Goal: Book appointment/travel/reservation

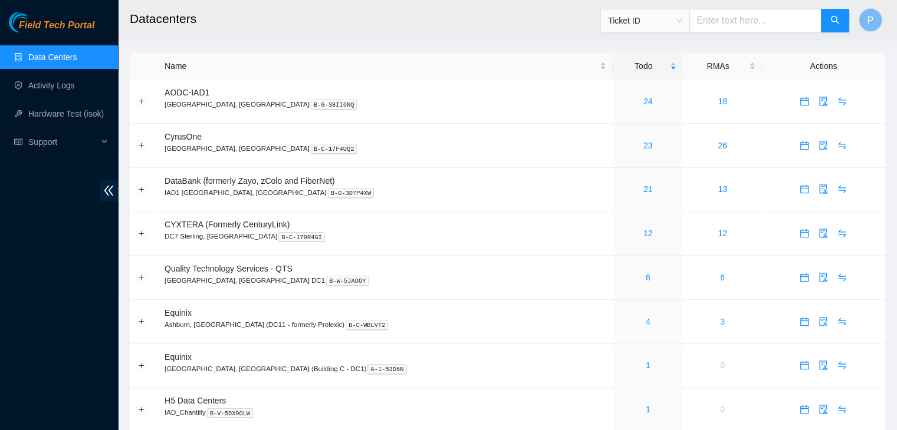
click at [62, 57] on link "Data Centers" at bounding box center [52, 56] width 48 height 9
click at [646, 413] on link "1" at bounding box center [648, 409] width 5 height 9
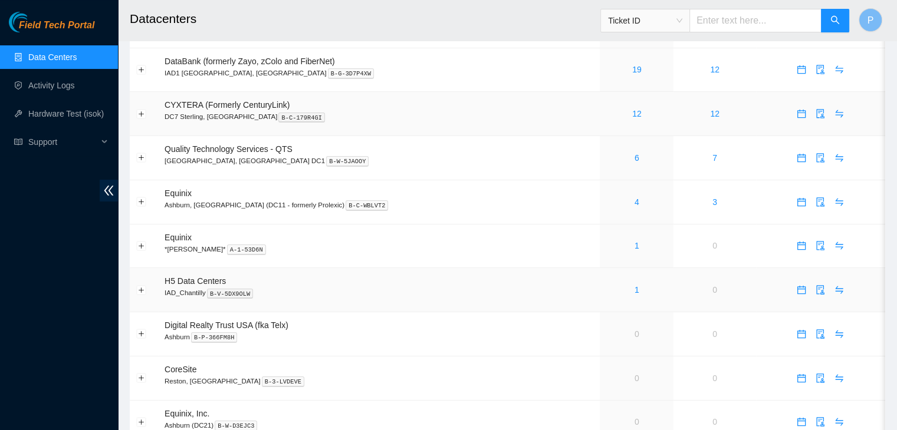
scroll to position [120, 0]
click at [792, 291] on span "calendar" at bounding box center [801, 289] width 18 height 9
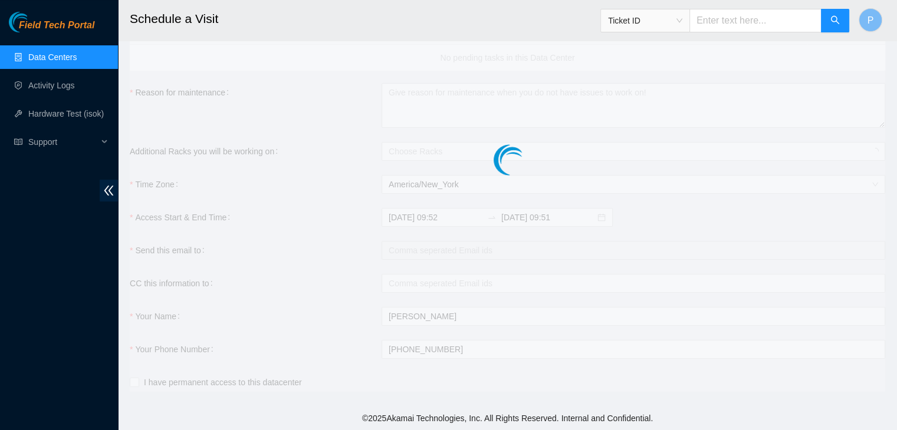
checkbox input "true"
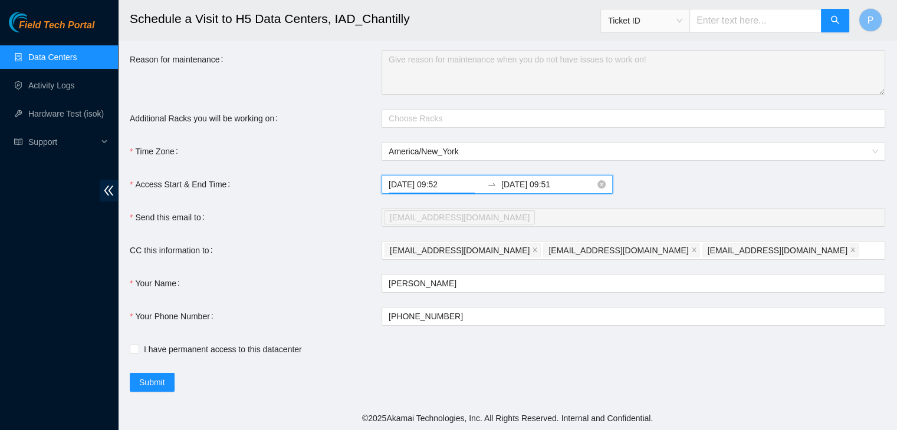
scroll to position [858, 0]
click at [444, 178] on input "[DATE] 09:52" at bounding box center [436, 184] width 94 height 13
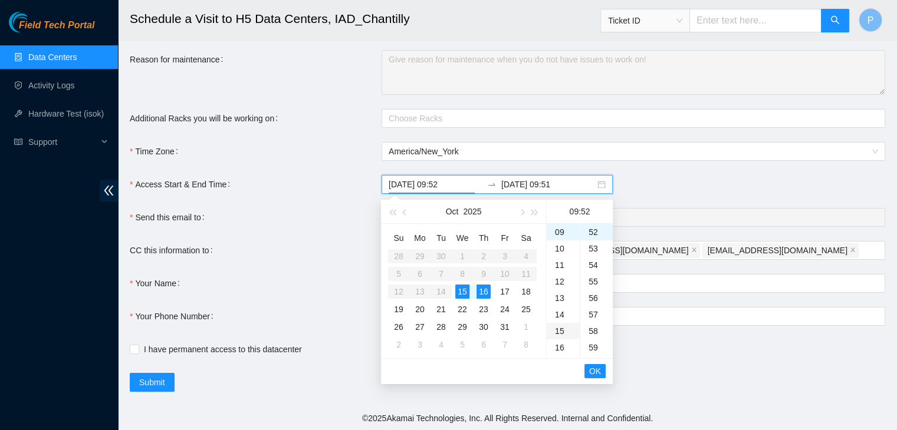
type input "[DATE] 09:52"
click at [595, 371] on span "OK" at bounding box center [595, 371] width 12 height 13
click at [462, 291] on div "15" at bounding box center [462, 292] width 14 height 14
click at [557, 343] on div "16" at bounding box center [563, 348] width 33 height 17
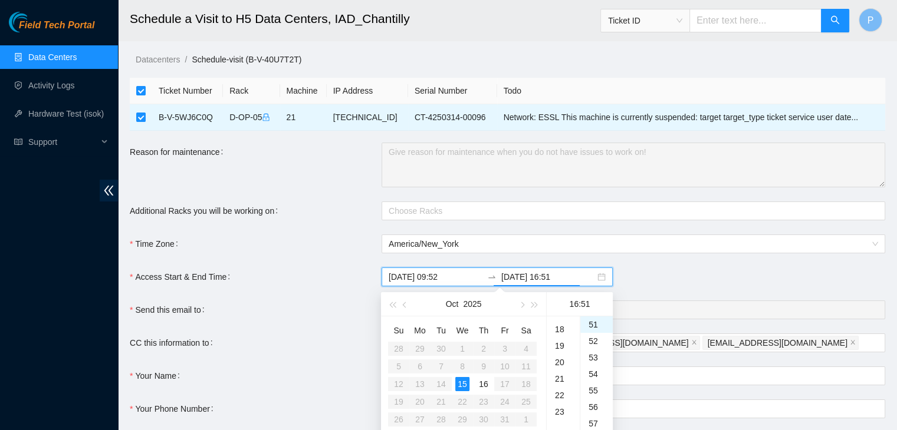
scroll to position [292, 0]
click at [562, 327] on div "18" at bounding box center [563, 329] width 33 height 17
click at [592, 324] on div "00" at bounding box center [596, 325] width 32 height 17
type input "[DATE] 18:00"
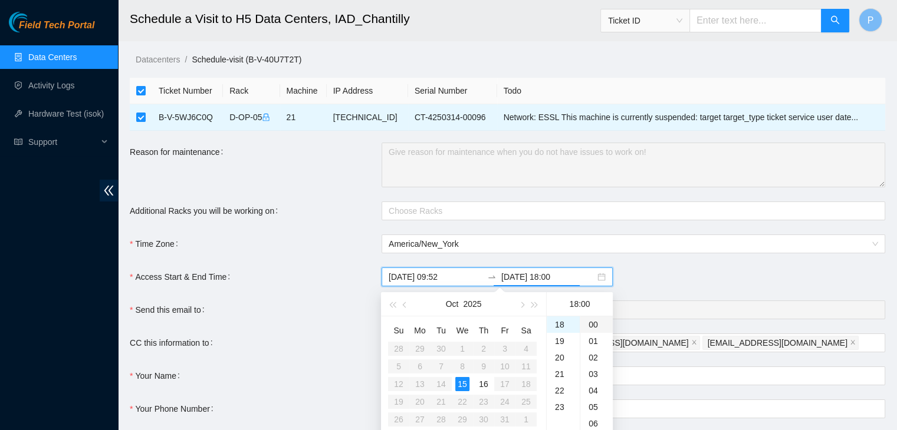
click at [592, 324] on div "00" at bounding box center [596, 325] width 32 height 17
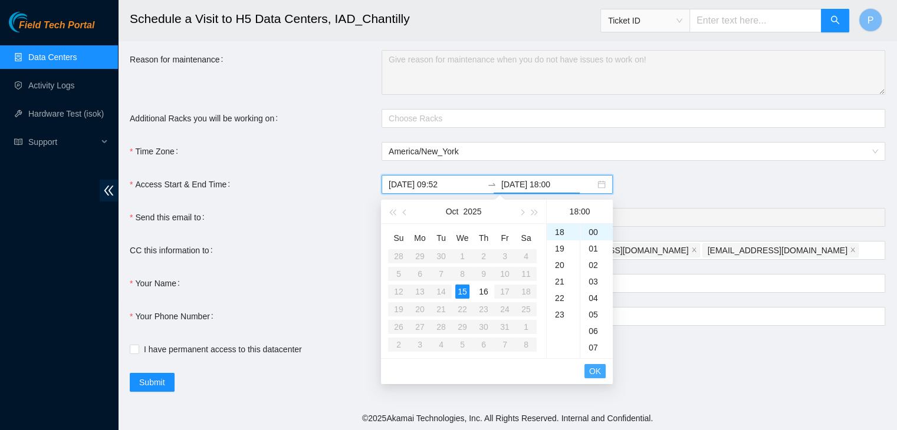
click at [596, 374] on span "OK" at bounding box center [595, 371] width 12 height 13
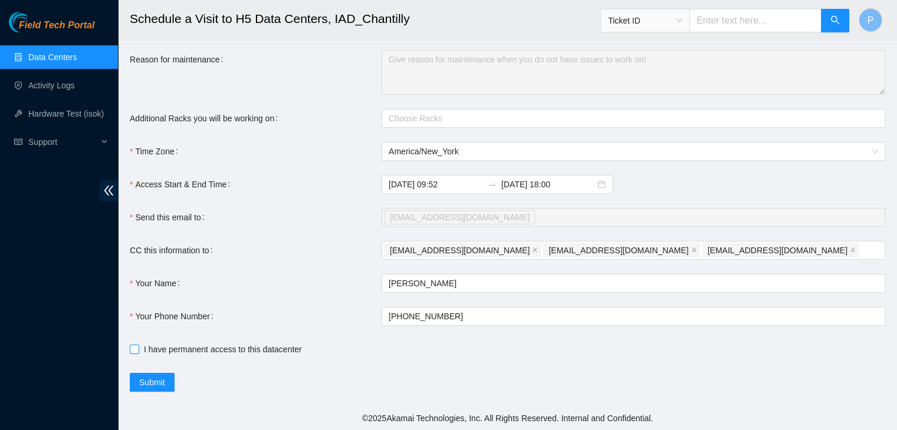
click at [136, 347] on input "I have permanent access to this datacenter" at bounding box center [134, 349] width 8 height 8
checkbox input "true"
click at [162, 381] on span "Submit" at bounding box center [152, 382] width 26 height 13
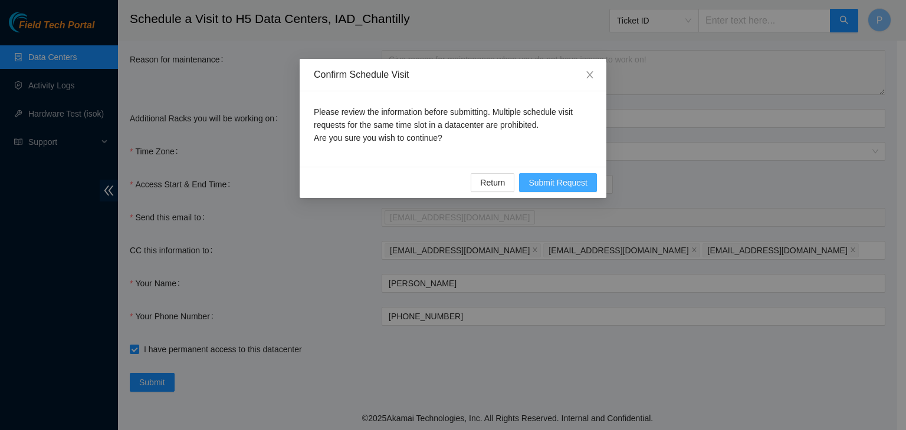
click at [576, 185] on span "Submit Request" at bounding box center [557, 182] width 59 height 13
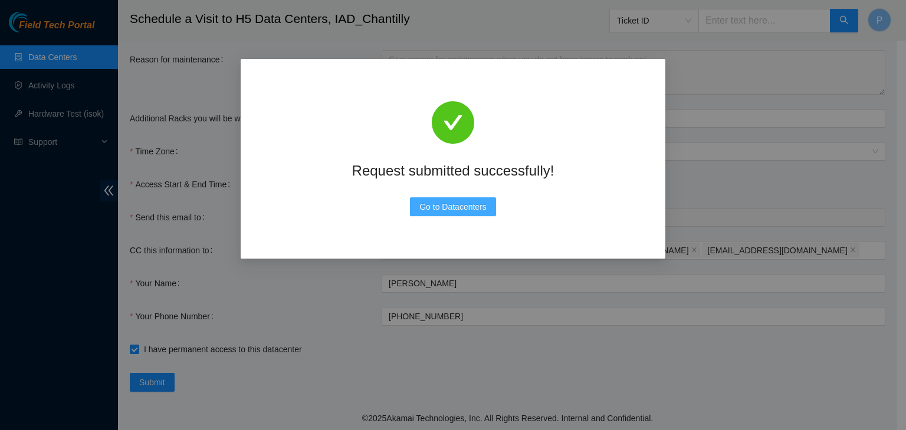
click at [458, 209] on span "Go to Datacenters" at bounding box center [452, 206] width 67 height 13
